Goal: Complete application form

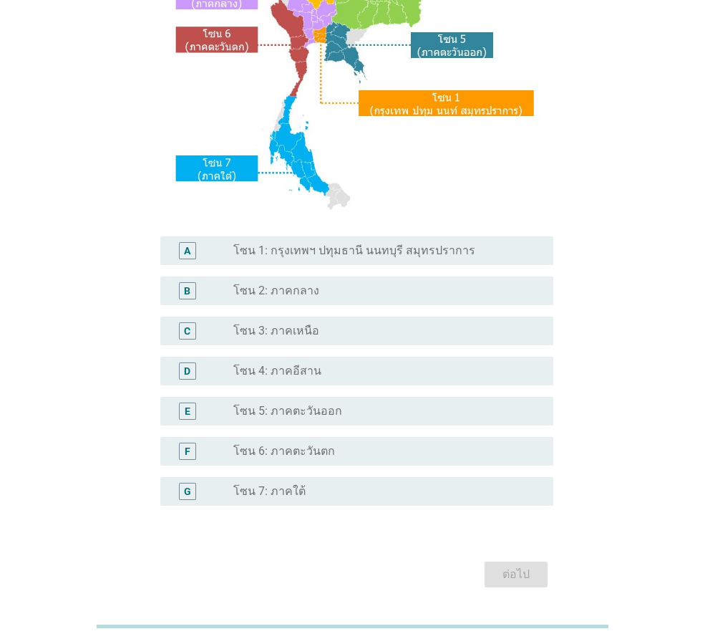
scroll to position [269, 0]
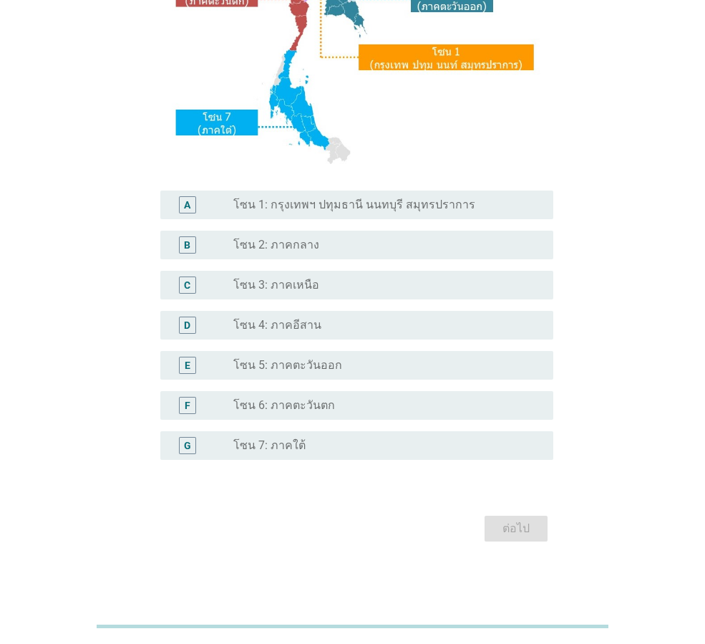
click at [375, 193] on div "A radio_button_unchecked โซน 1: กรุงเทพฯ ปทุมธานี นนทบุรี สมุทรปราการ" at bounding box center [356, 204] width 393 height 29
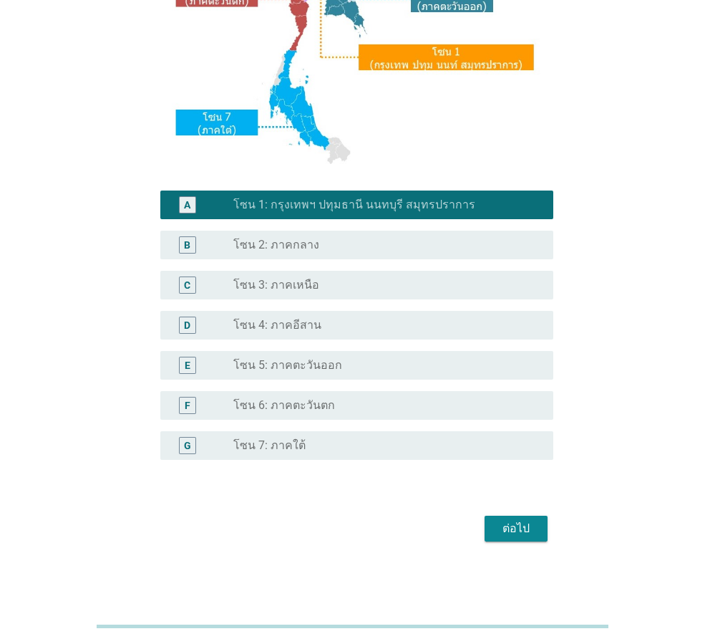
click at [528, 517] on button "ต่อไป" at bounding box center [516, 529] width 63 height 26
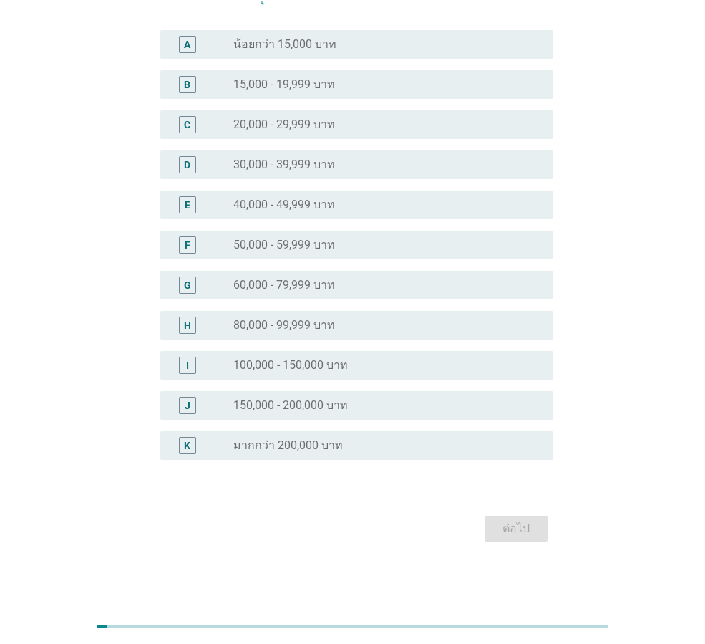
scroll to position [0, 0]
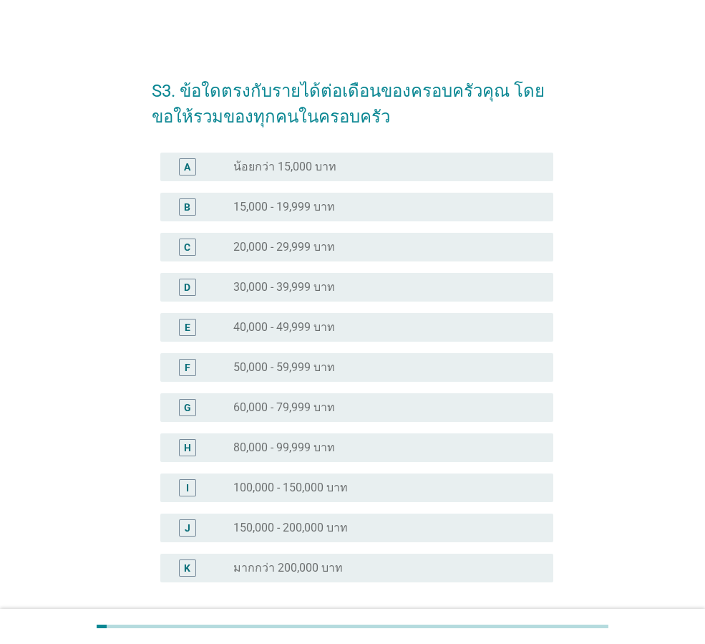
click at [306, 246] on label "20,000 - 29,999 บาท" at bounding box center [284, 247] width 102 height 14
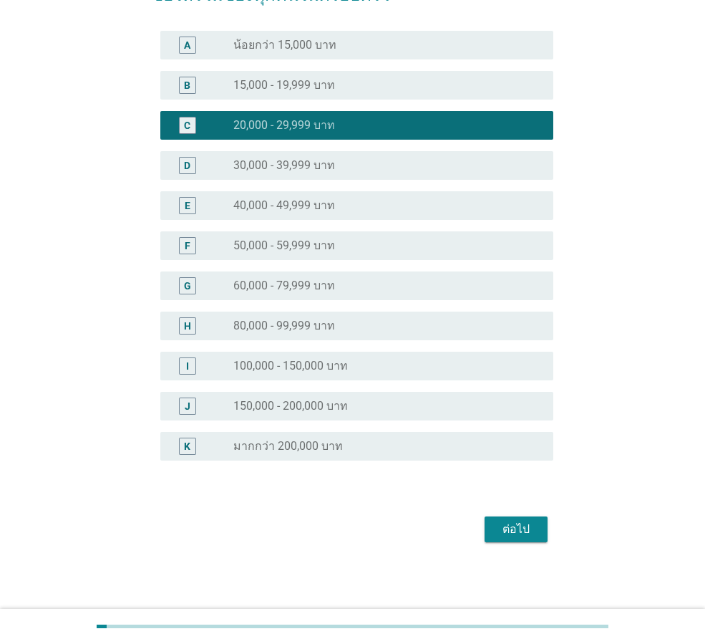
scroll to position [122, 0]
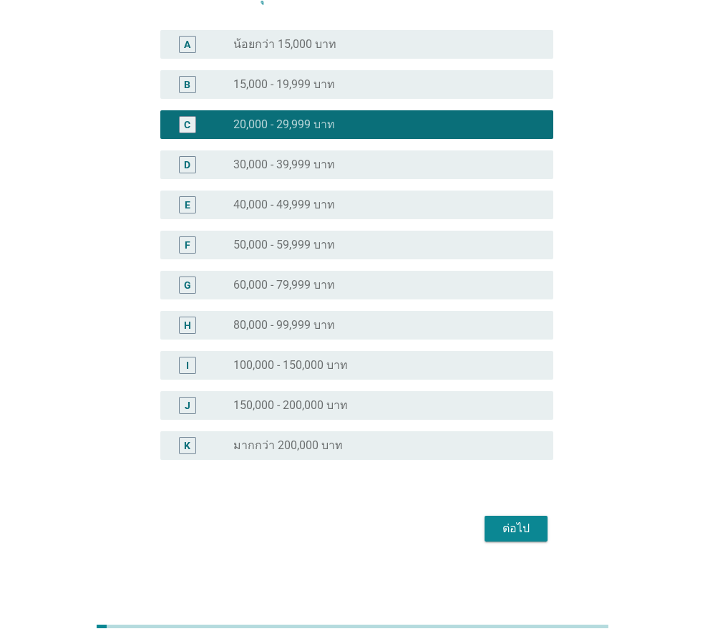
click at [515, 531] on div "ต่อไป" at bounding box center [516, 528] width 40 height 17
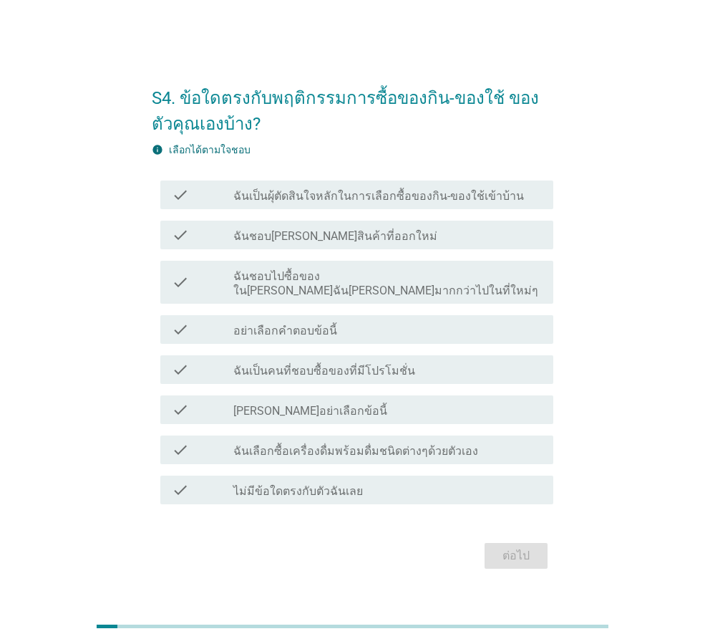
click at [256, 197] on label "ฉันเป็นผุ้ตัดสินใจหลักในการเลือกซื้อของกิน-ของใช้เข้าบ้าน" at bounding box center [378, 196] width 291 height 14
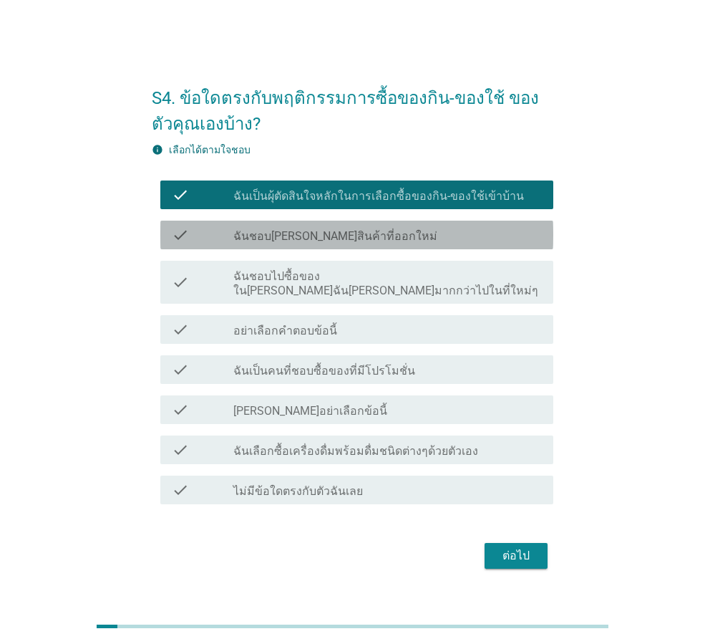
click at [267, 243] on label "ฉันชอบ[PERSON_NAME]สินค้าที่ออกใหม่" at bounding box center [335, 236] width 204 height 14
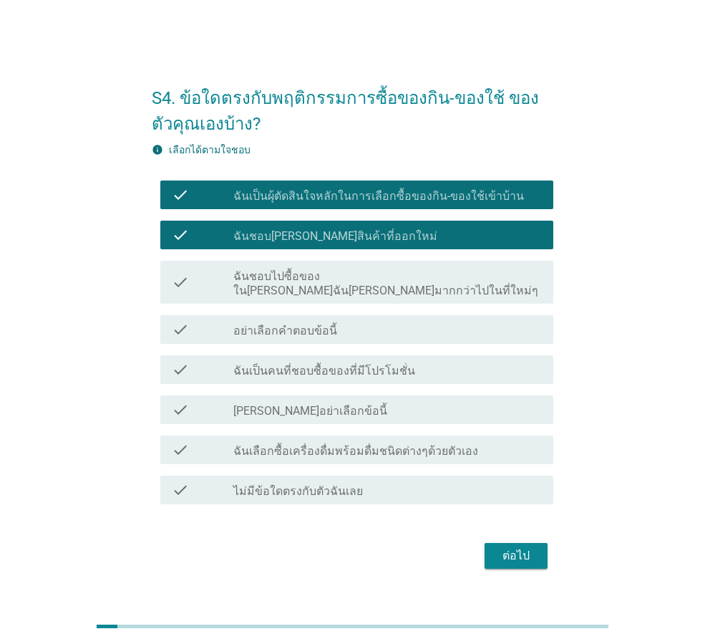
click at [273, 276] on div "check_box_outline_blank ฉันชอบไปซื้อของใน[PERSON_NAME]ฉัน[PERSON_NAME]มากกว่าไป…" at bounding box center [387, 282] width 309 height 32
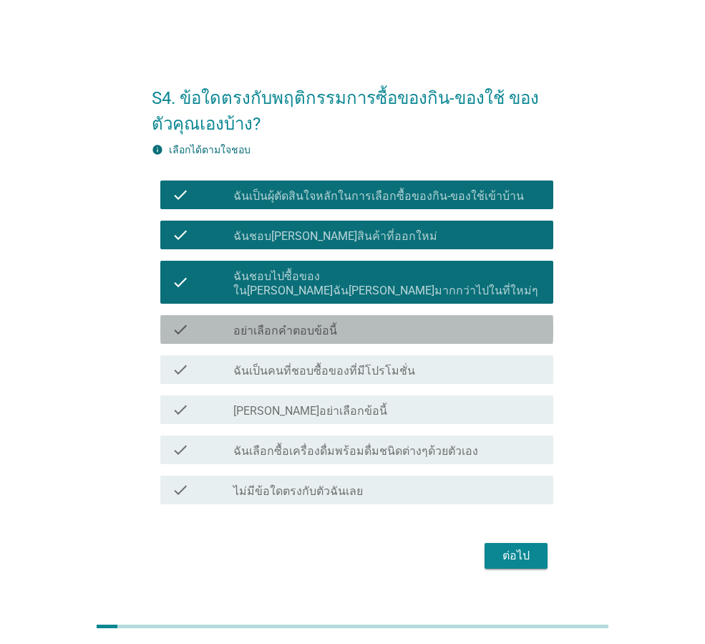
click at [291, 324] on label "อย่าเลือกคำตอบข้อนี้" at bounding box center [285, 331] width 104 height 14
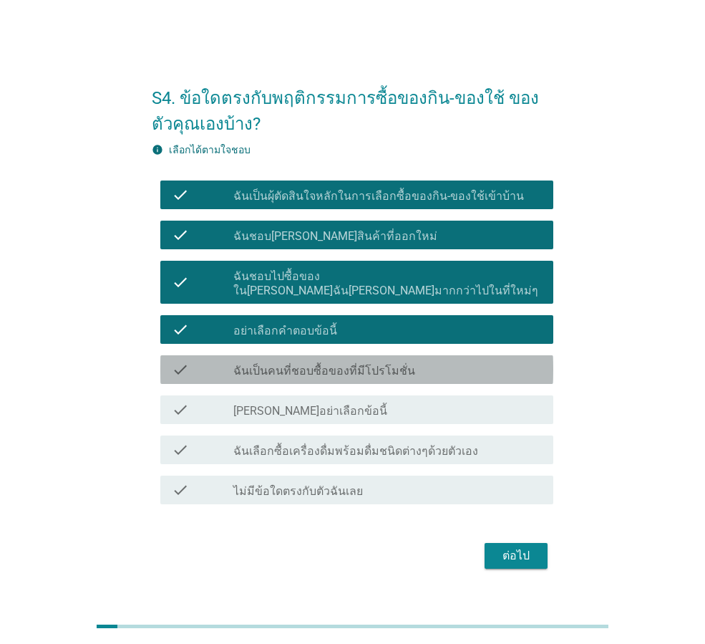
click at [308, 364] on label "ฉันเป็นคนที่ชอบซื้อของที่มีโปรโมชั่น" at bounding box center [324, 371] width 182 height 14
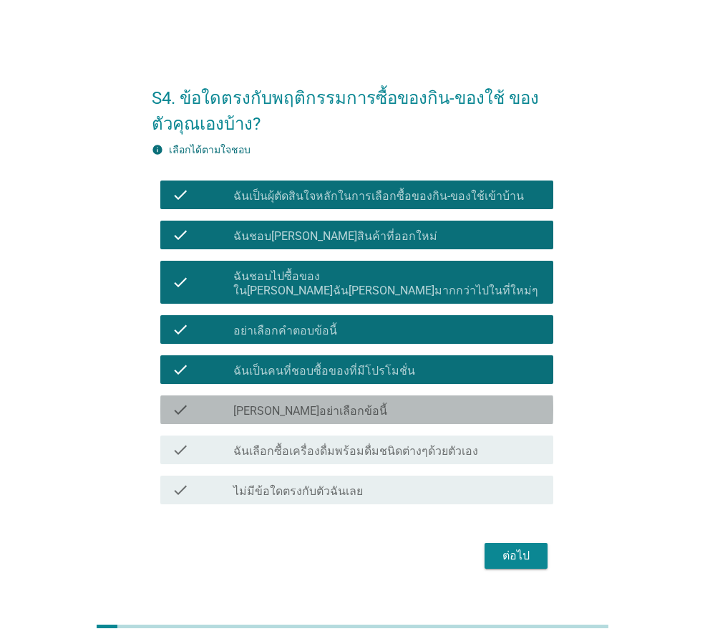
click at [310, 404] on label "[PERSON_NAME]อย่าเลือกข้อนี้" at bounding box center [310, 411] width 154 height 14
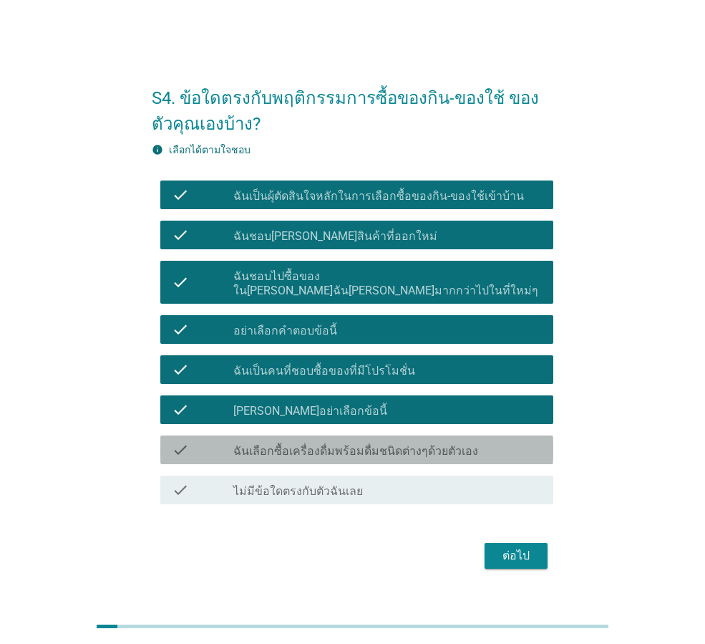
click at [343, 445] on label "ฉันเลือกซื้อเครื่องดื่มพร้อมดื่มชนิดต่างๆด้วยตัวเอง" at bounding box center [355, 451] width 245 height 14
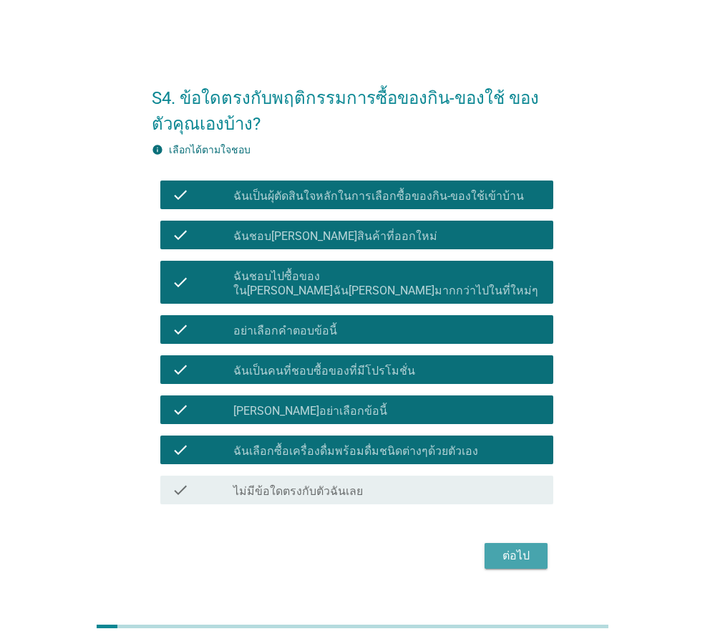
click at [516, 554] on div "ต่อไป" at bounding box center [516, 555] width 40 height 17
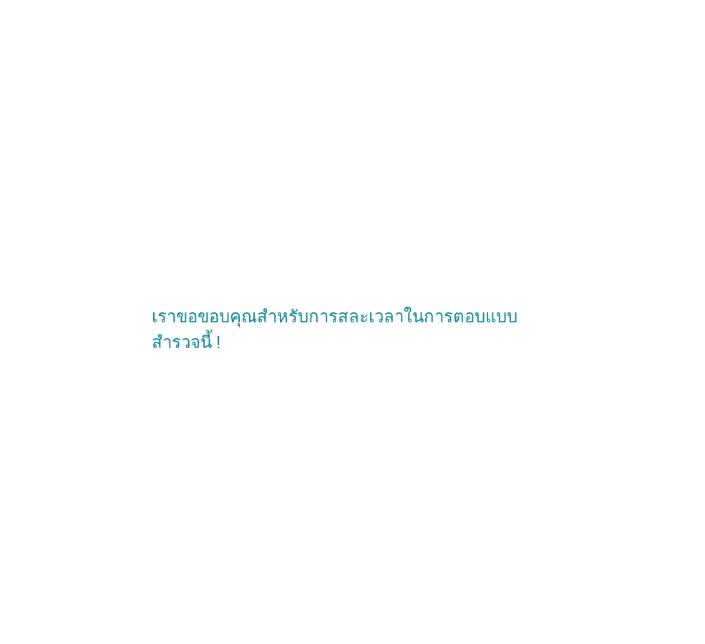
click at [516, 554] on div "เราขอขอบคุณสำหรับการสละเวลาในการตอบแบบสำรวจนี้ !" at bounding box center [352, 322] width 705 height 644
